Goal: Information Seeking & Learning: Learn about a topic

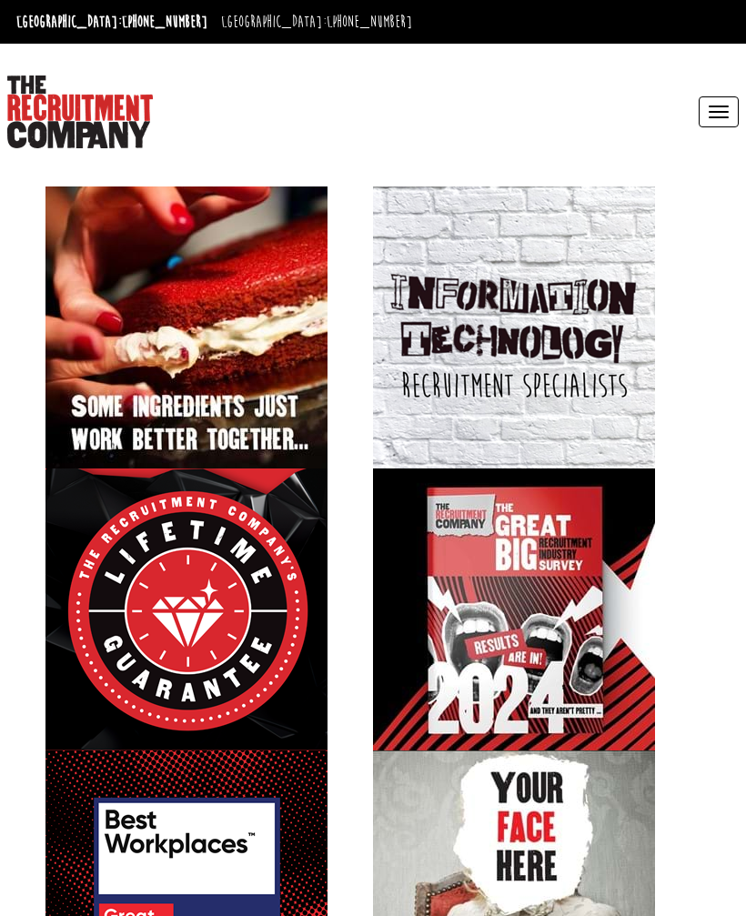
click at [710, 125] on button "Toggle navigation" at bounding box center [719, 111] width 40 height 31
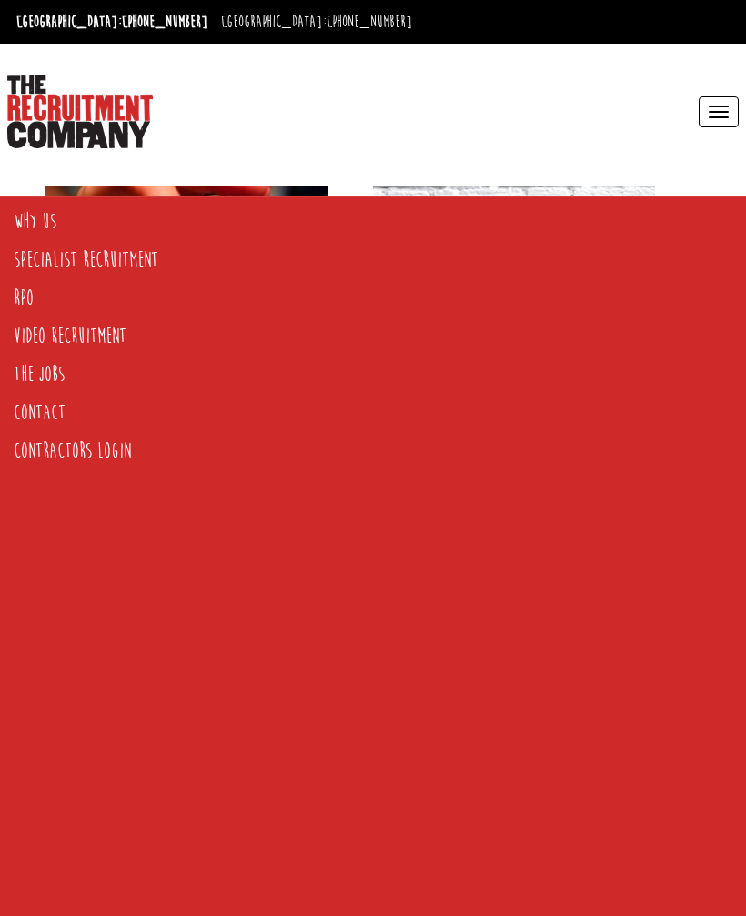
click at [45, 378] on link "The Jobs" at bounding box center [366, 375] width 733 height 38
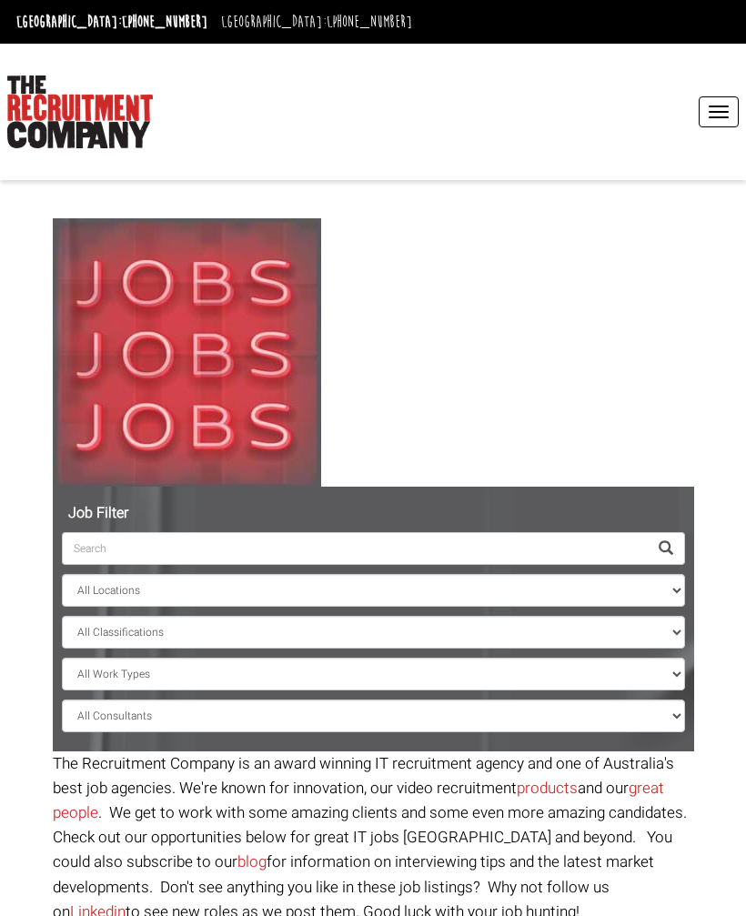
click at [409, 541] on input "search" at bounding box center [355, 548] width 586 height 33
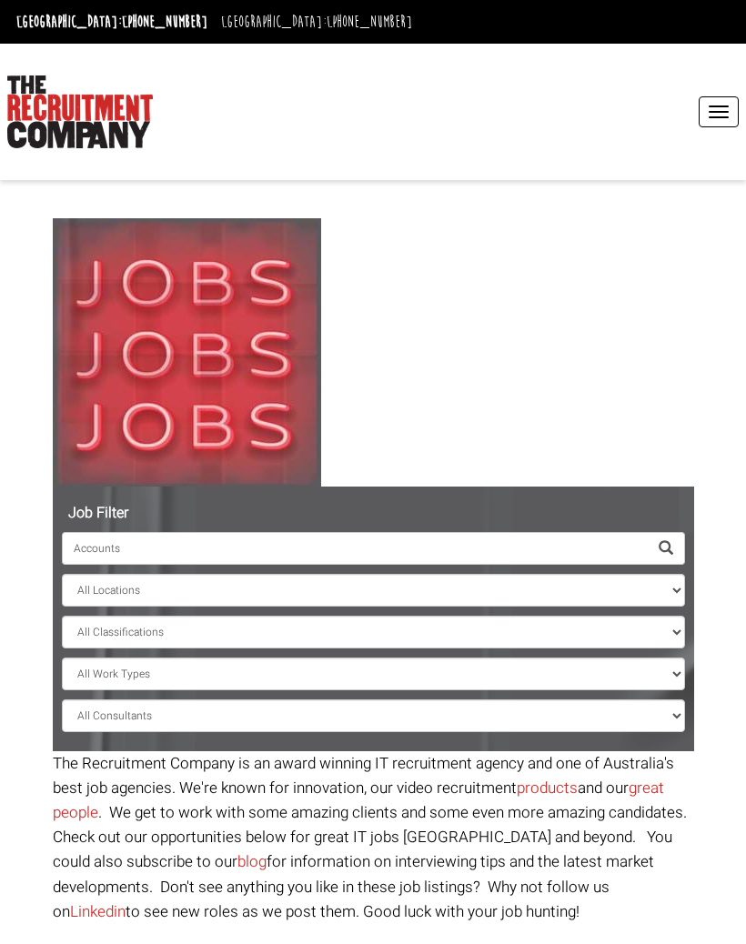
type input "Accounts"
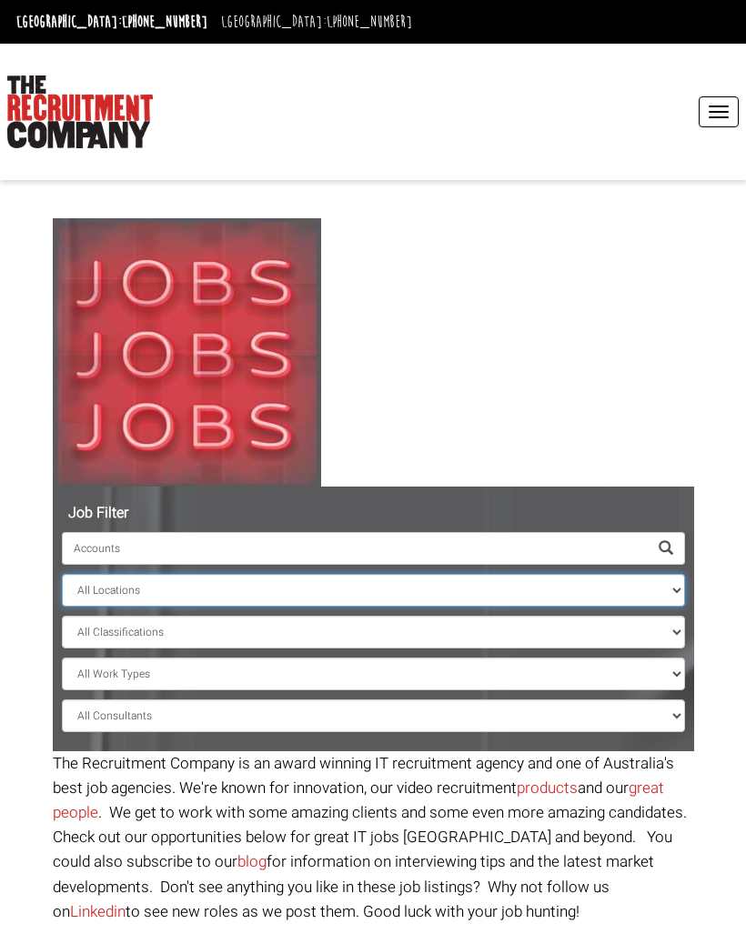
click at [141, 590] on select "All Locations [GEOGRAPHIC_DATA] [GEOGRAPHIC_DATA] [GEOGRAPHIC_DATA] [GEOGRAPHIC…" at bounding box center [373, 590] width 623 height 33
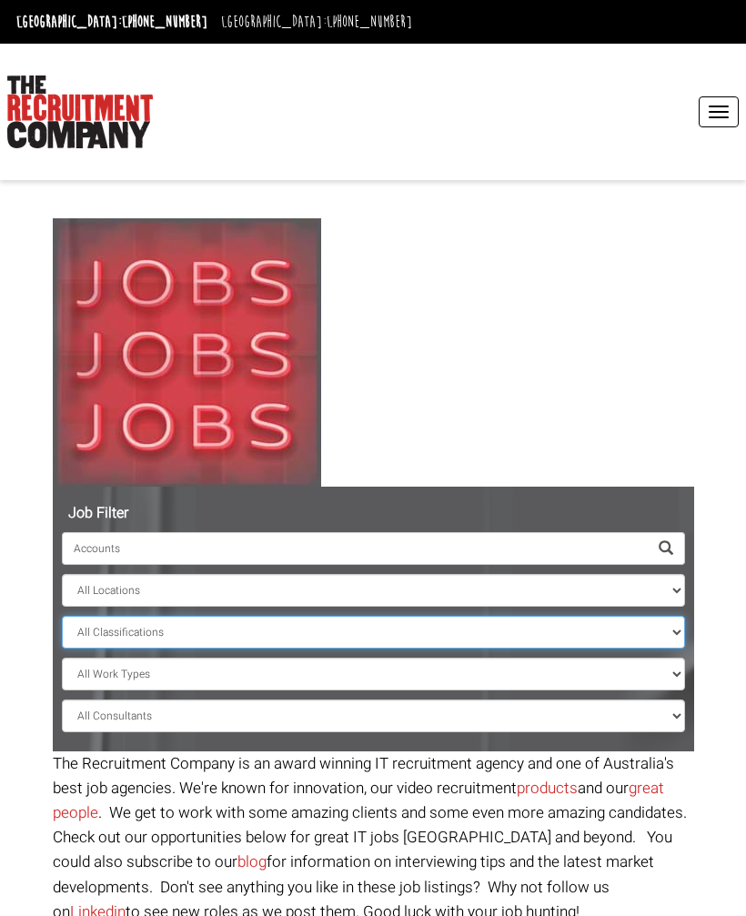
click at [639, 647] on select "All Classifications Banking & Financial Services Information & Communication Te…" at bounding box center [373, 632] width 623 height 33
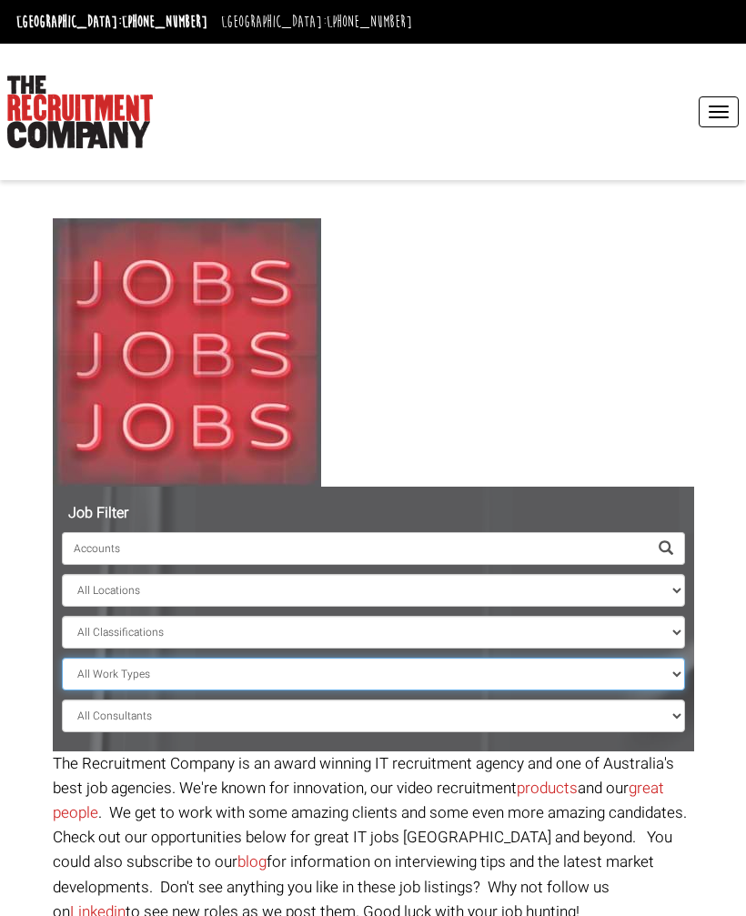
click at [661, 679] on select "All Work Types Full Time Part Time Casual Contract / Temp" at bounding box center [373, 674] width 623 height 33
select select "Full Time"
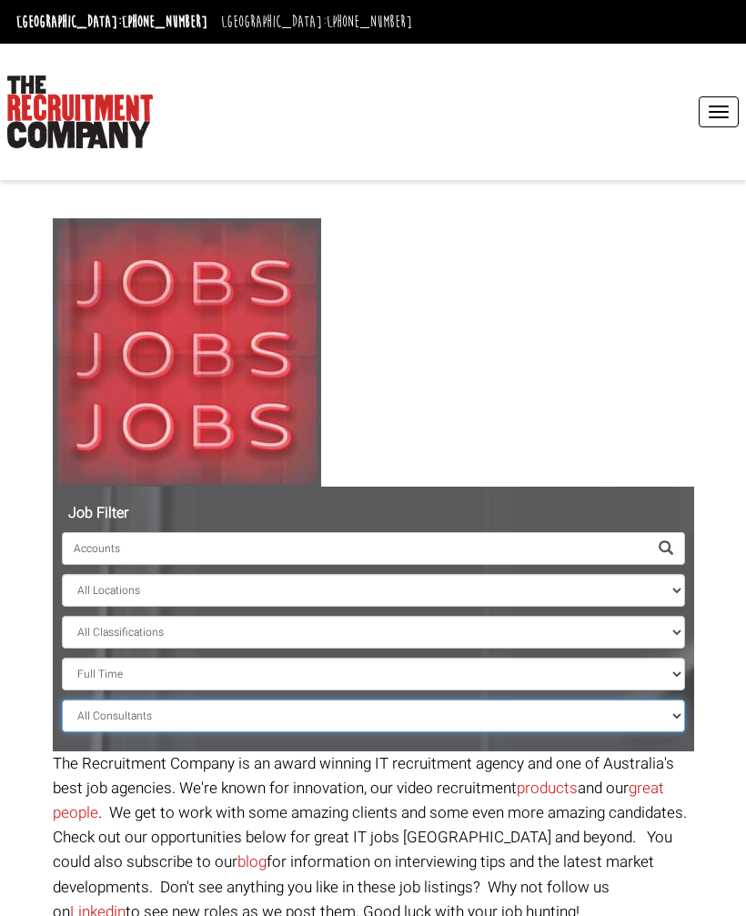
click at [655, 722] on select "All Consultants [PERSON_NAME] - Infrastructure, Cloud & DevOps, Contract [PERSO…" at bounding box center [373, 716] width 623 height 33
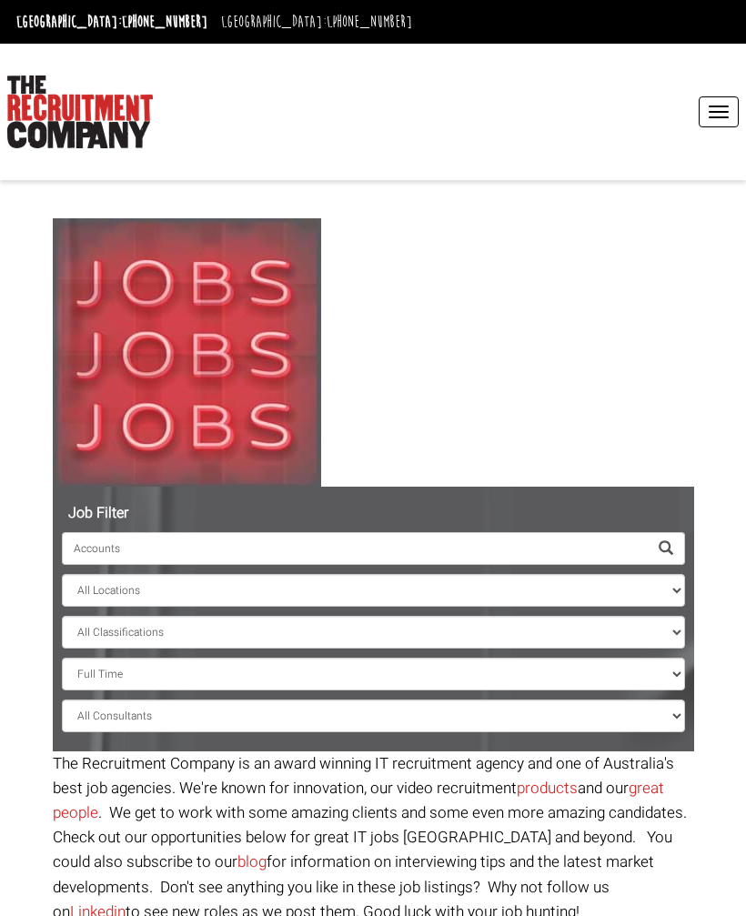
click at [721, 116] on span "button" at bounding box center [719, 117] width 20 height 2
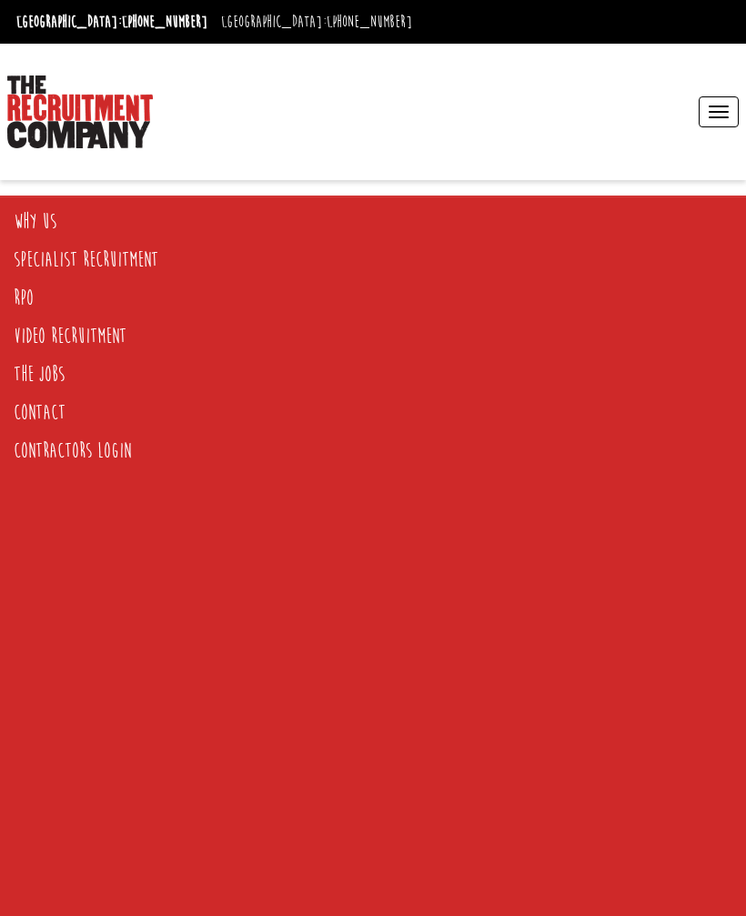
click at [43, 423] on link "Contact" at bounding box center [366, 413] width 733 height 38
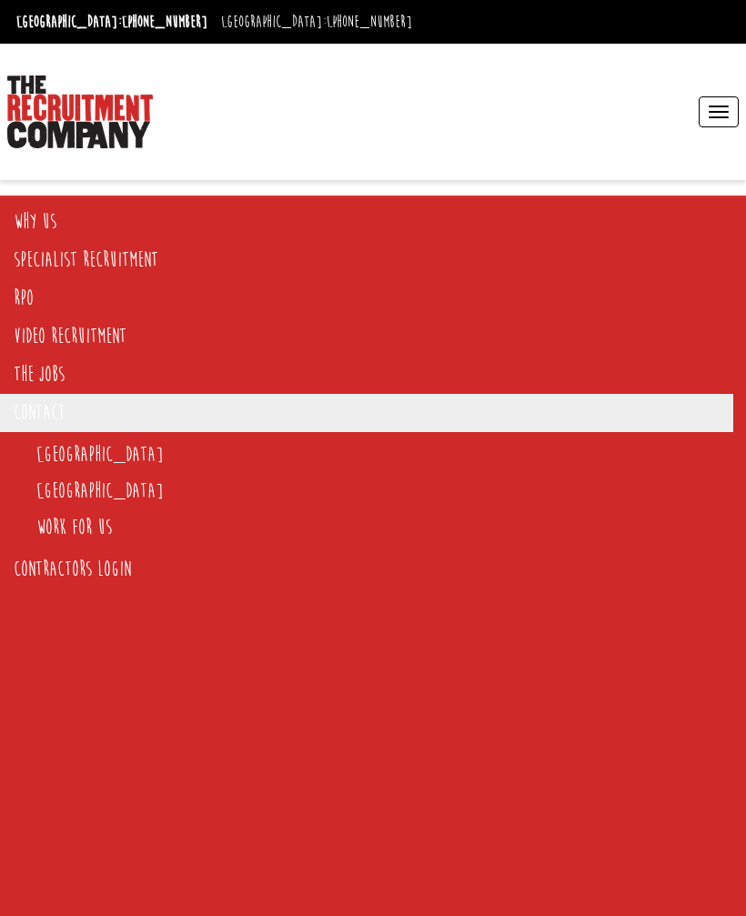
click at [38, 171] on div "Toggle navigation Why Us Reviews Awards Why contract through us? News & Blog Sp…" at bounding box center [373, 112] width 746 height 136
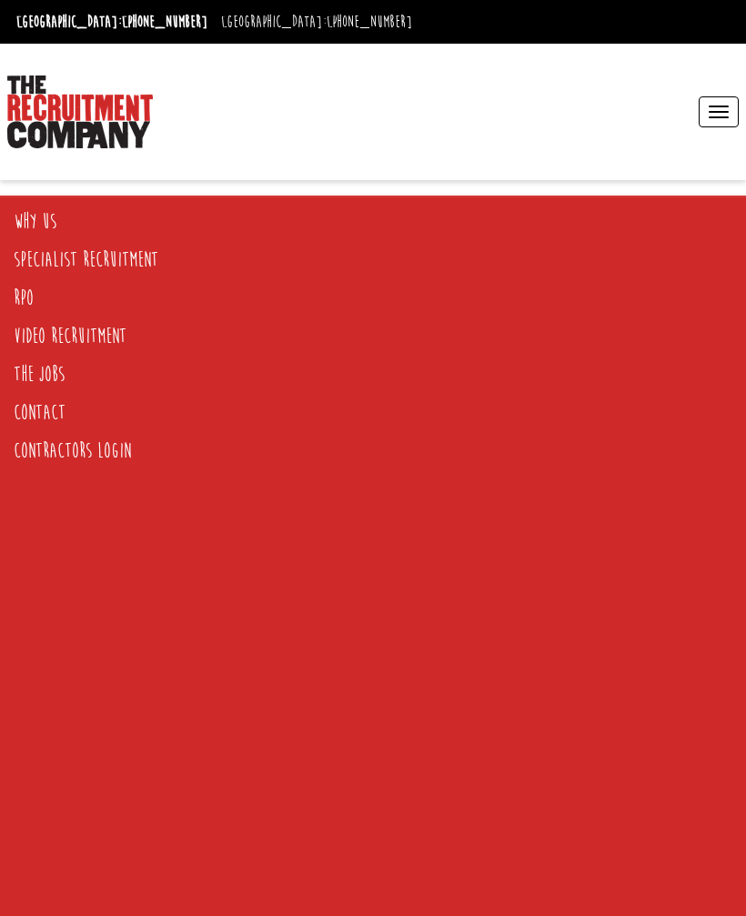
click at [43, 224] on link "Why Us" at bounding box center [366, 222] width 733 height 38
